Goal: Obtain resource: Obtain resource

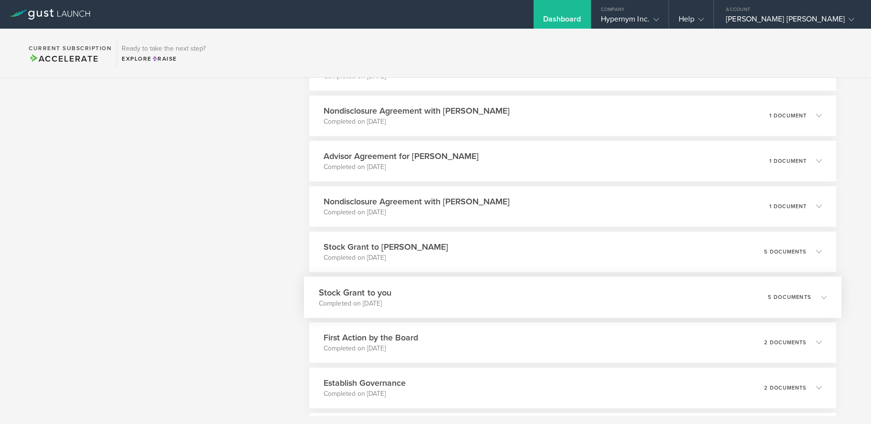
scroll to position [343, 0]
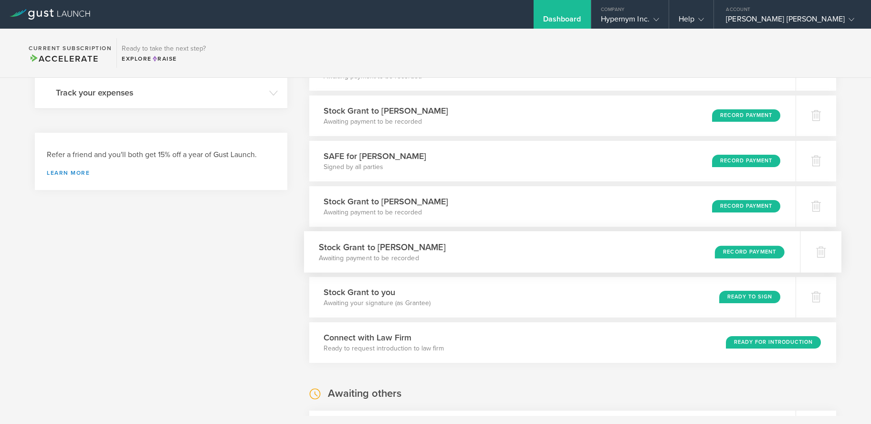
click at [379, 243] on h3 "Stock Grant to [PERSON_NAME]" at bounding box center [382, 247] width 127 height 13
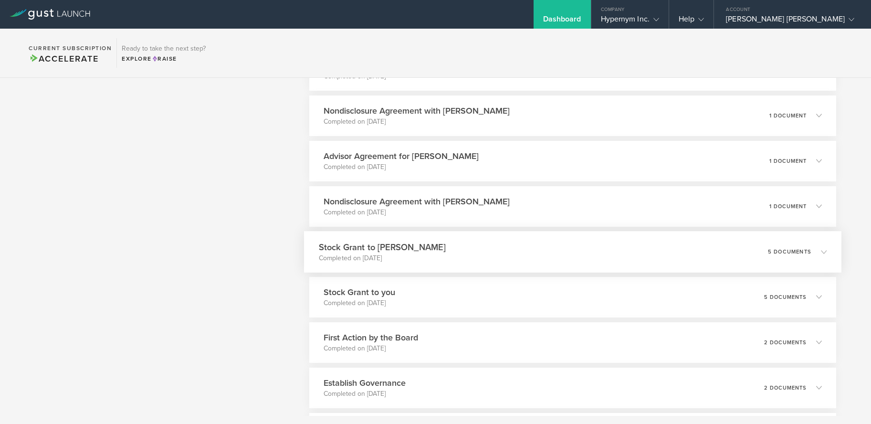
click at [398, 244] on h3 "Stock Grant to [PERSON_NAME]" at bounding box center [382, 247] width 127 height 13
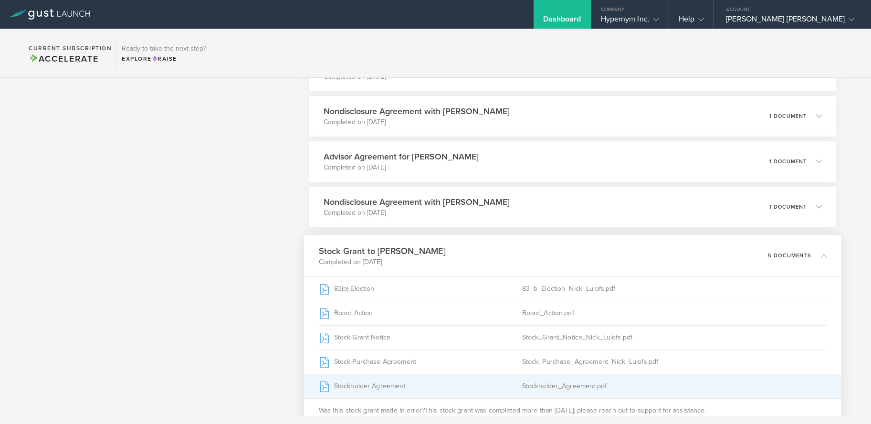
scroll to position [3613, 0]
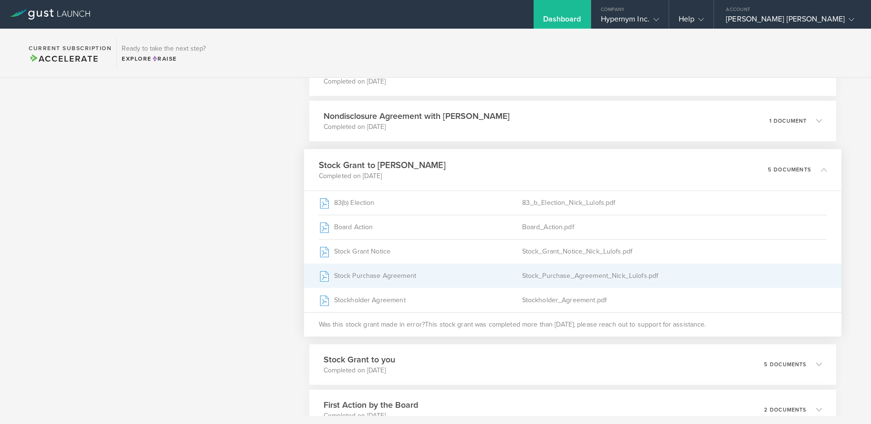
click at [436, 273] on div "Stock Purchase Agreement" at bounding box center [420, 275] width 203 height 24
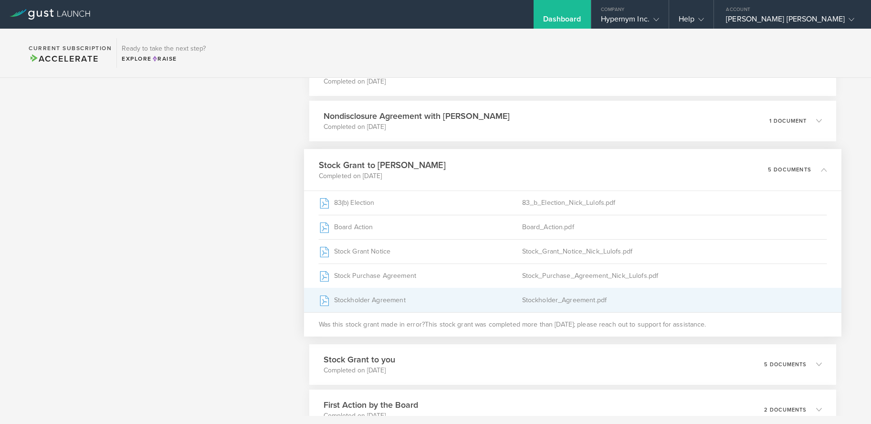
click at [462, 297] on div "Stockholder Agreement" at bounding box center [420, 300] width 203 height 24
